Goal: Communication & Community: Participate in discussion

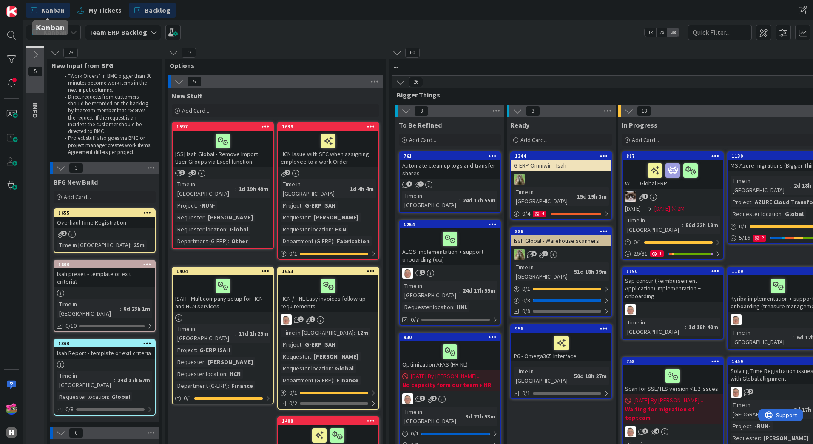
click at [49, 11] on span "Kanban" at bounding box center [52, 10] width 23 height 10
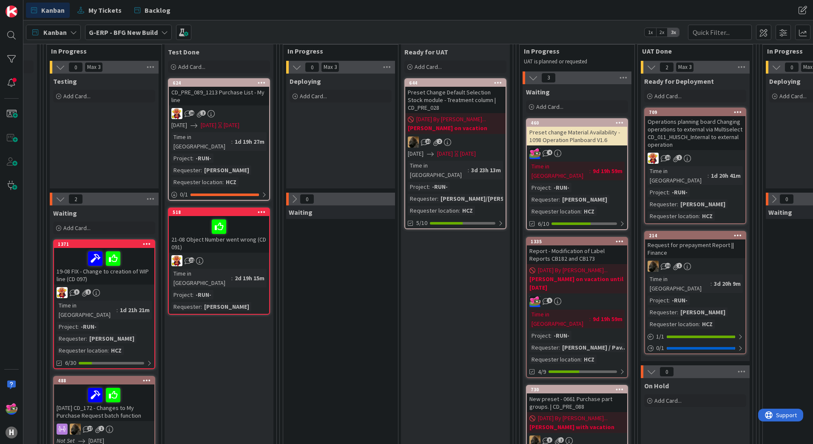
scroll to position [128, 658]
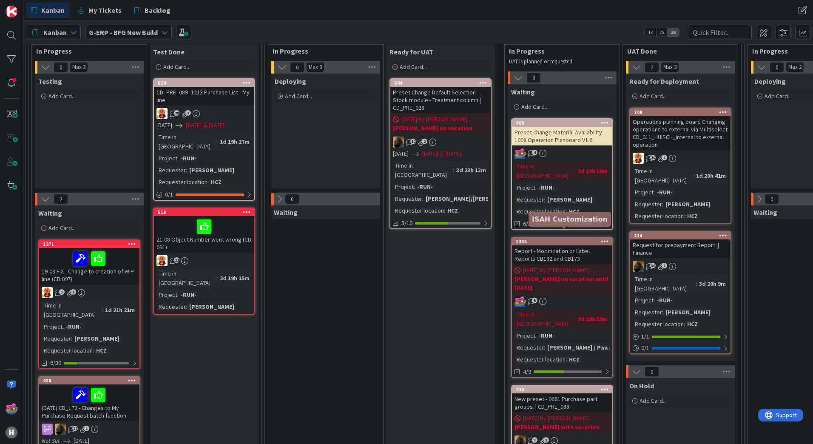
click at [548, 239] on div "1335" at bounding box center [564, 242] width 97 height 6
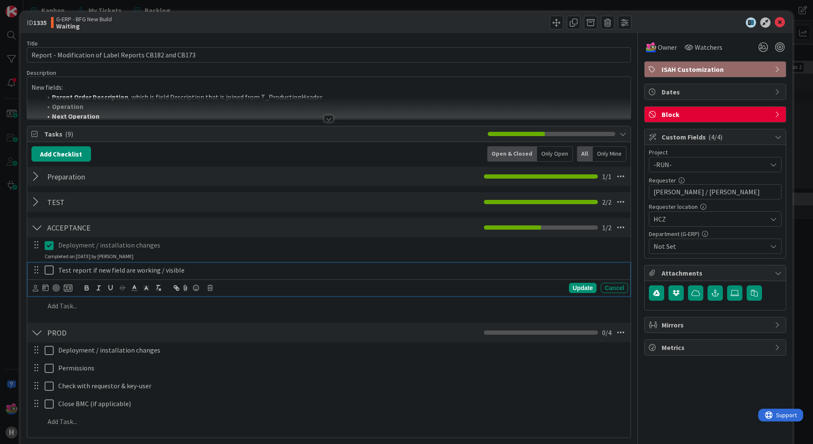
click at [52, 269] on icon at bounding box center [51, 270] width 13 height 10
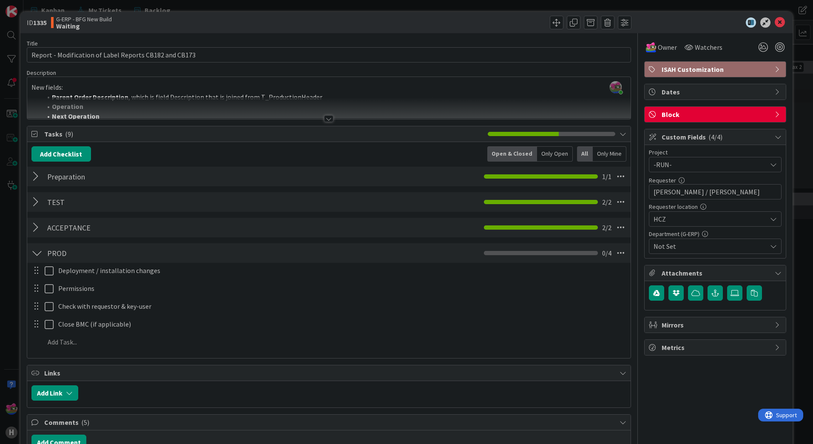
scroll to position [298, 0]
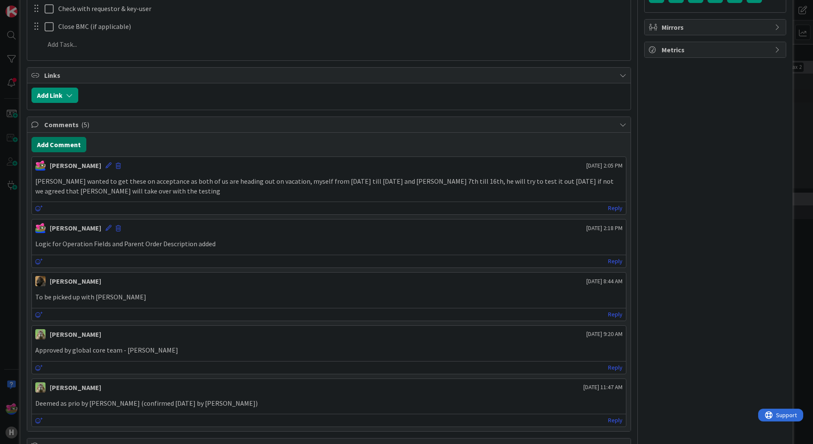
click at [60, 145] on button "Add Comment" at bounding box center [58, 144] width 55 height 15
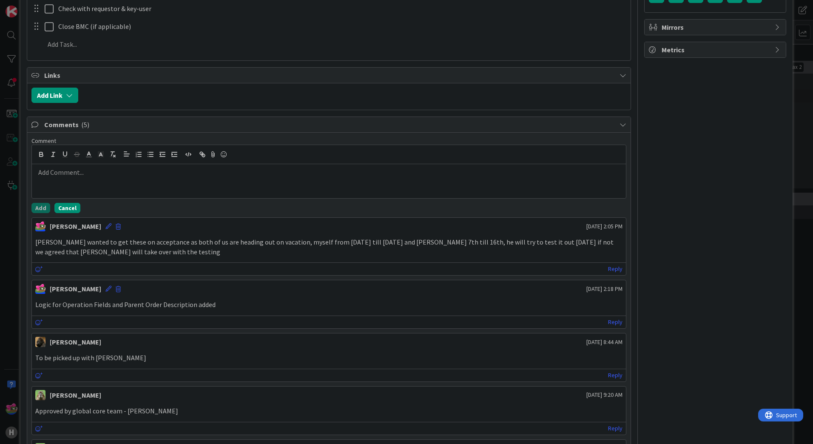
click at [74, 206] on button "Cancel" at bounding box center [67, 208] width 26 height 10
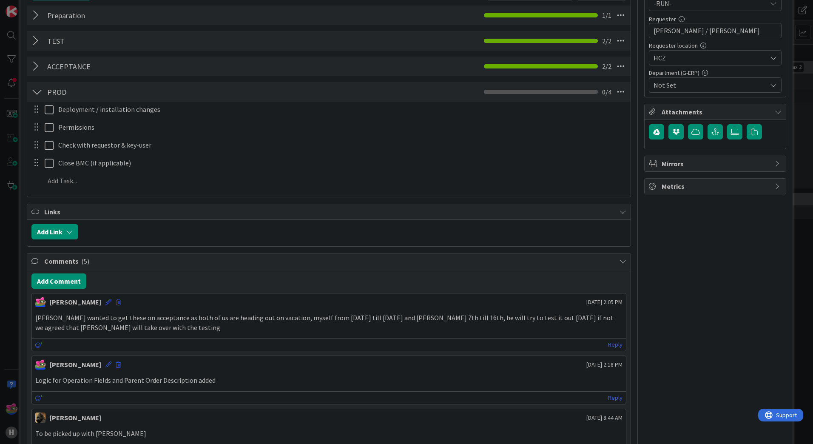
scroll to position [0, 0]
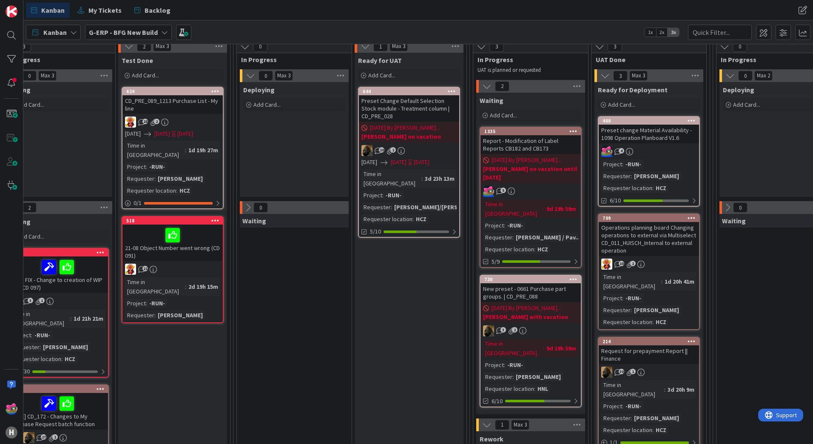
scroll to position [128, 689]
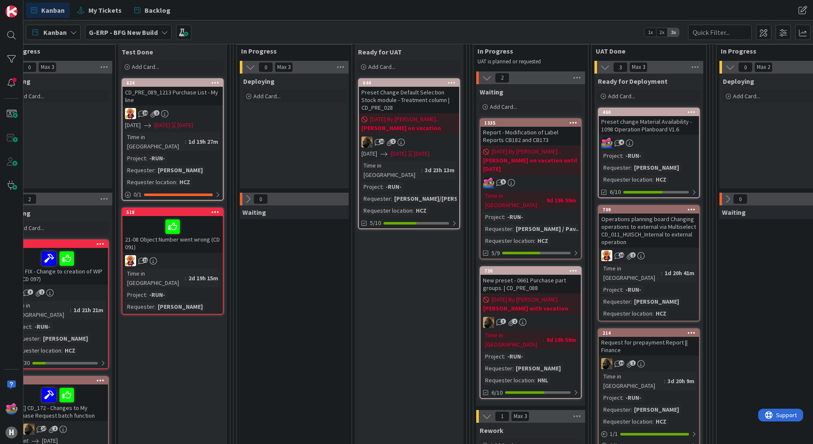
click at [663, 129] on div "Preset change Material Availability - 1098 Operation Planboard V1.6" at bounding box center [649, 125] width 100 height 19
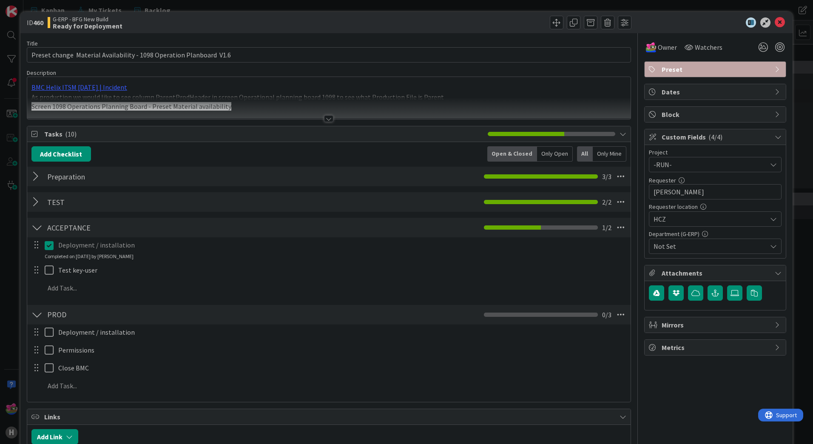
click at [326, 119] on div at bounding box center [328, 118] width 9 height 7
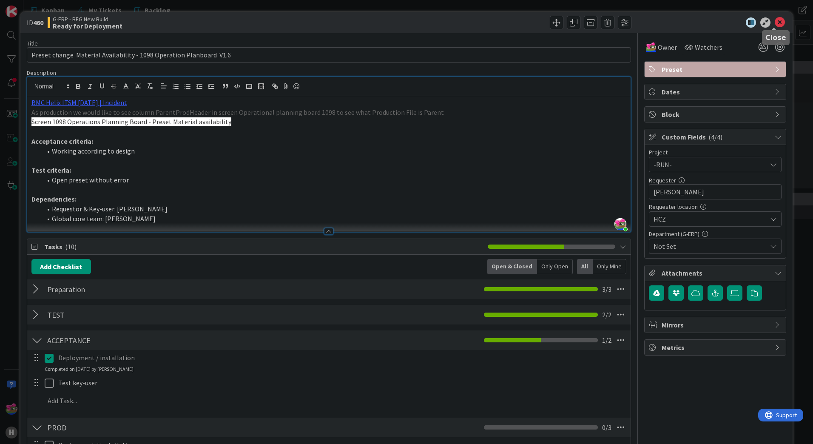
click at [775, 26] on icon at bounding box center [780, 22] width 10 height 10
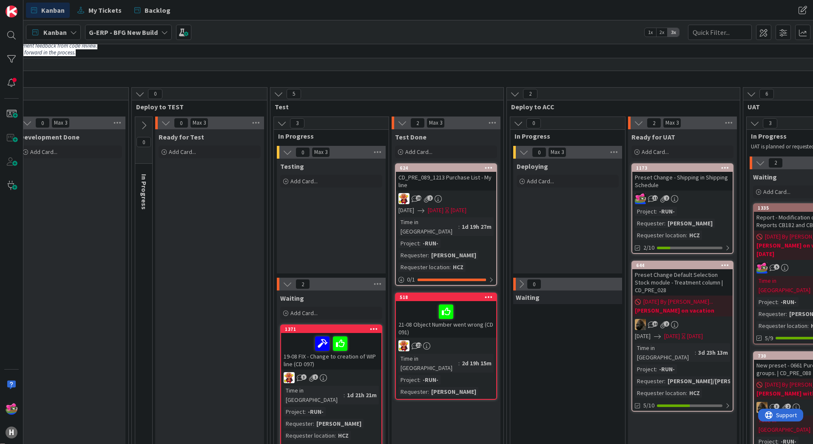
scroll to position [43, 416]
click at [671, 168] on div "1173" at bounding box center [684, 168] width 97 height 6
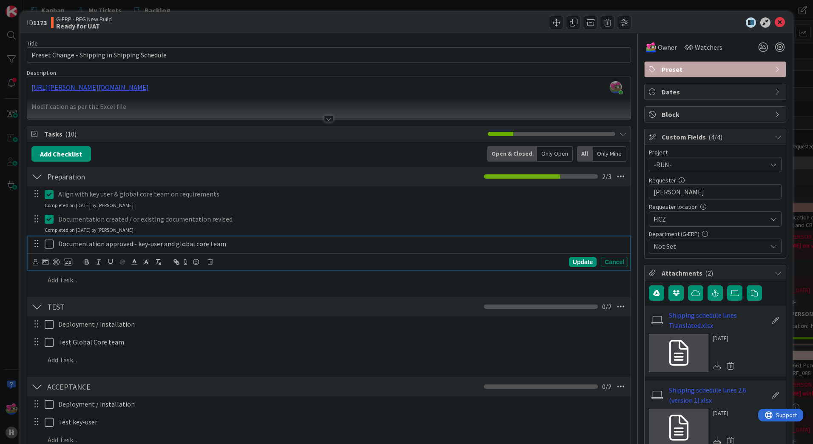
click at [48, 246] on icon at bounding box center [51, 244] width 13 height 10
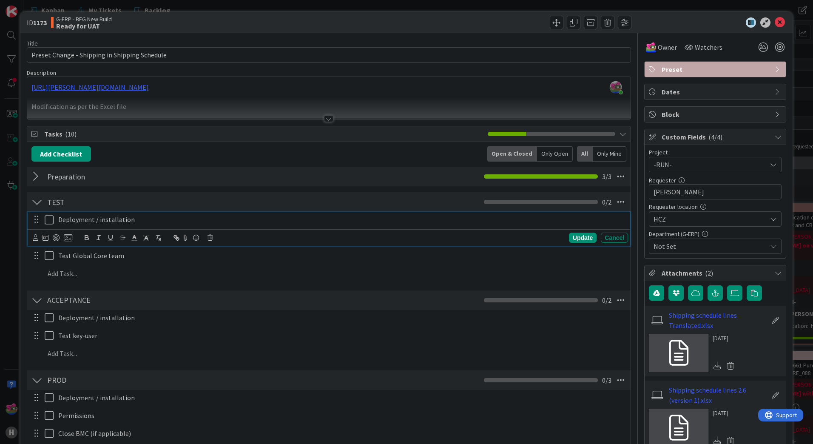
click at [51, 223] on icon at bounding box center [51, 220] width 13 height 10
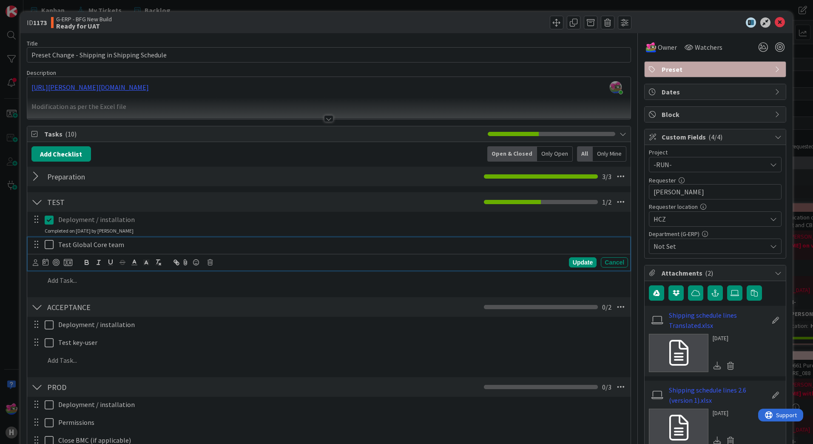
click at [48, 244] on icon at bounding box center [51, 245] width 13 height 10
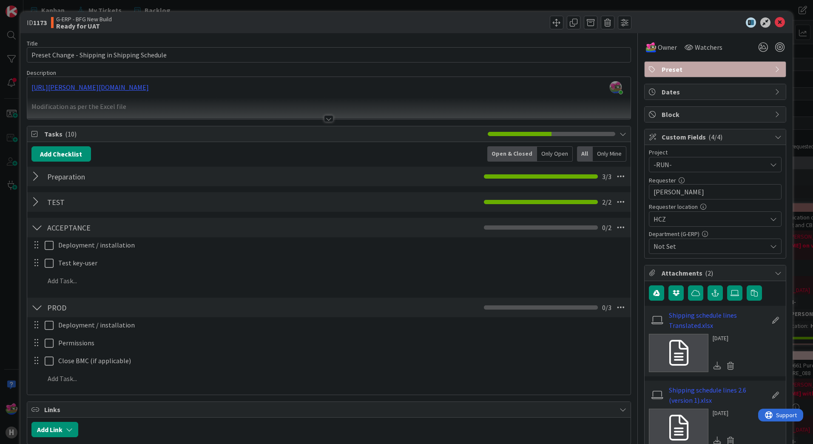
click at [326, 120] on div at bounding box center [328, 118] width 9 height 7
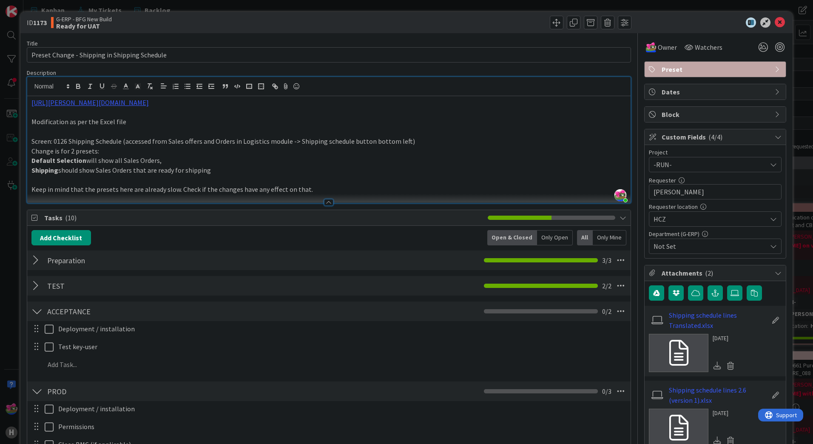
scroll to position [340, 0]
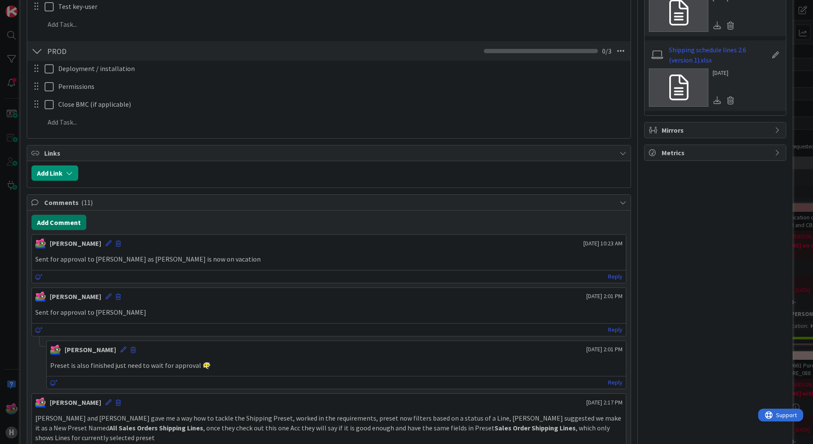
click at [71, 221] on button "Add Comment" at bounding box center [58, 222] width 55 height 15
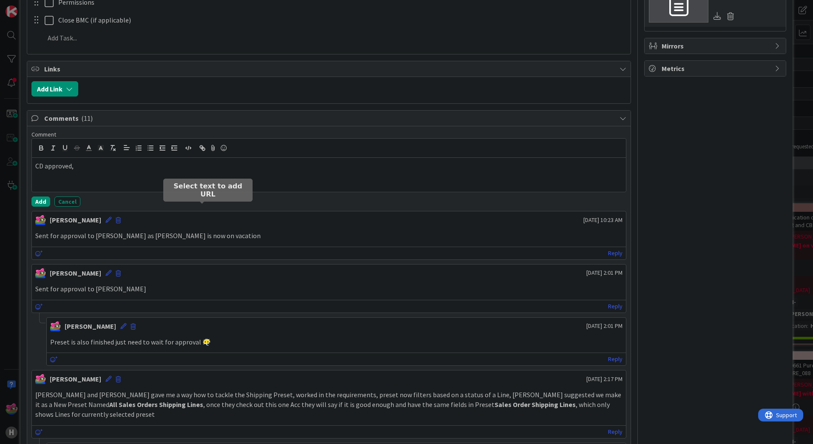
scroll to position [510, 0]
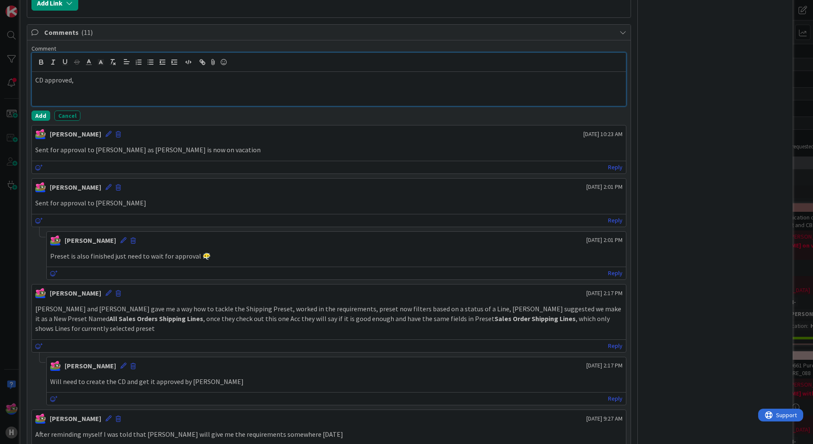
click at [99, 78] on p "CD approved," at bounding box center [328, 80] width 587 height 10
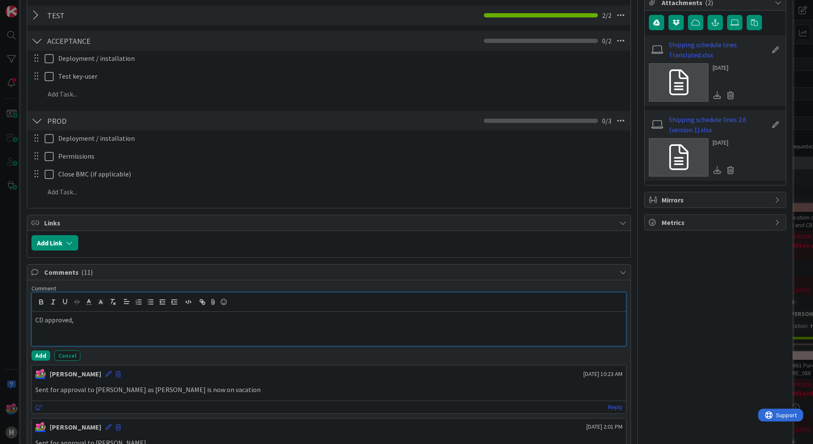
scroll to position [255, 0]
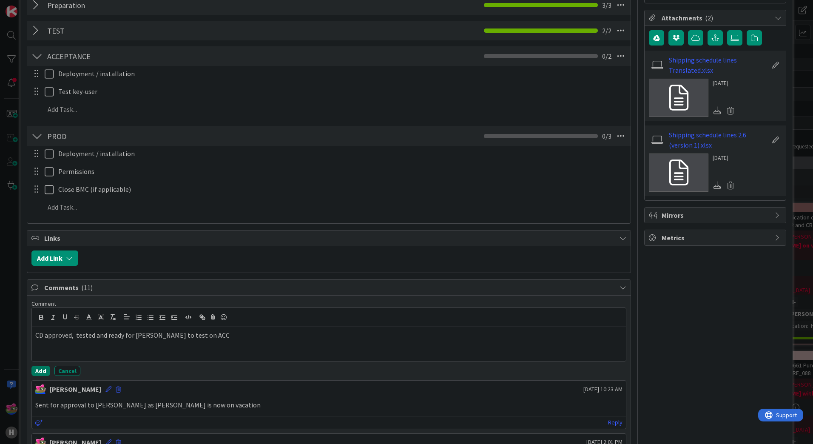
click at [42, 370] on button "Add" at bounding box center [40, 371] width 19 height 10
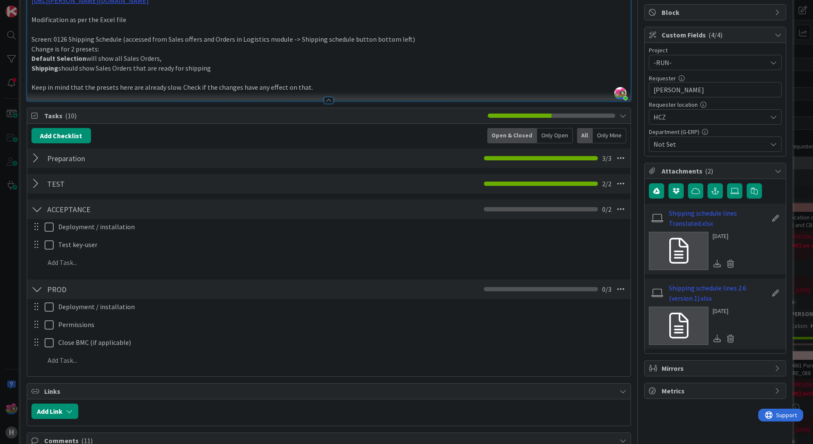
scroll to position [0, 0]
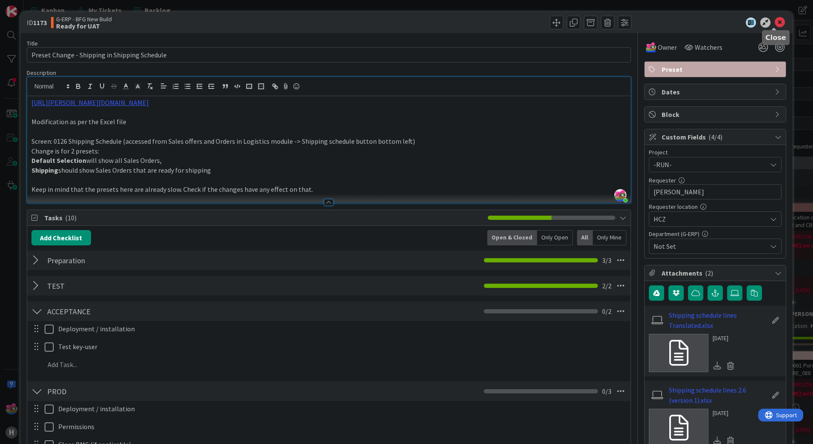
click at [776, 25] on icon at bounding box center [780, 22] width 10 height 10
click at [775, 23] on icon at bounding box center [780, 22] width 10 height 10
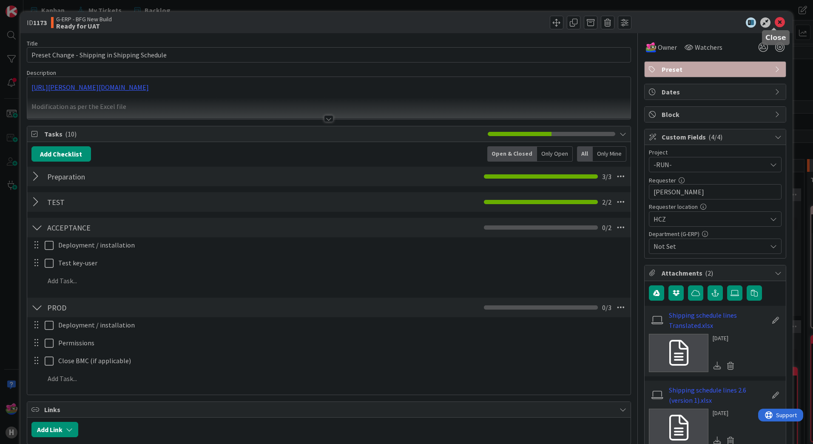
click at [775, 22] on icon at bounding box center [780, 22] width 10 height 10
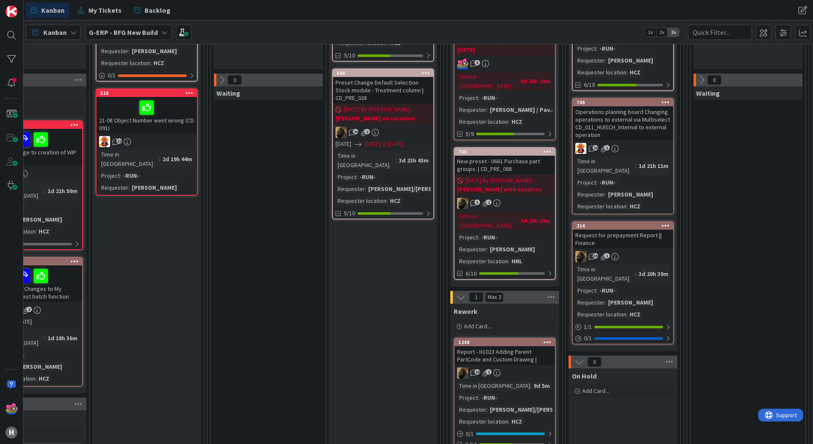
scroll to position [255, 715]
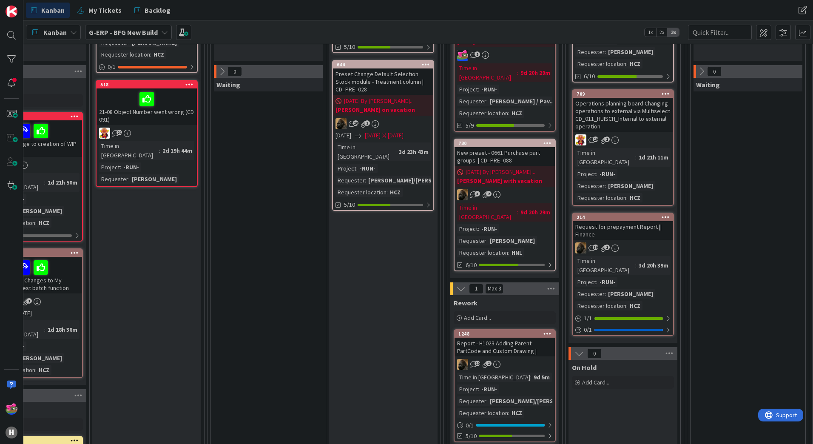
click at [638, 222] on div "Request for prepayment Report || Finance" at bounding box center [623, 230] width 100 height 19
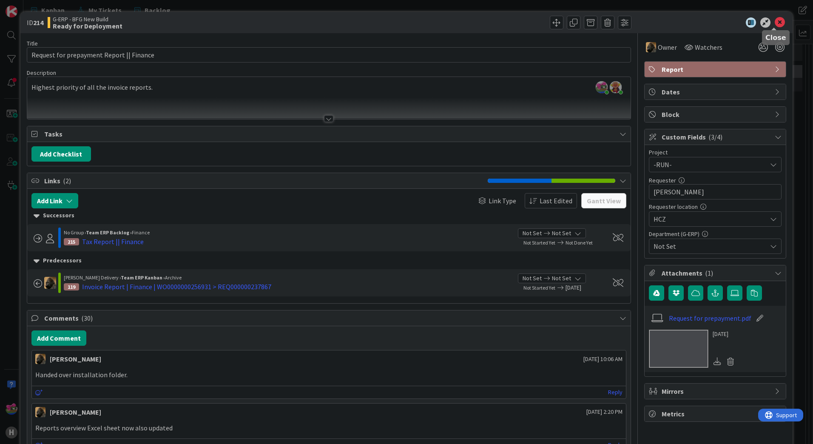
click at [775, 20] on icon at bounding box center [780, 22] width 10 height 10
